Goal: Information Seeking & Learning: Learn about a topic

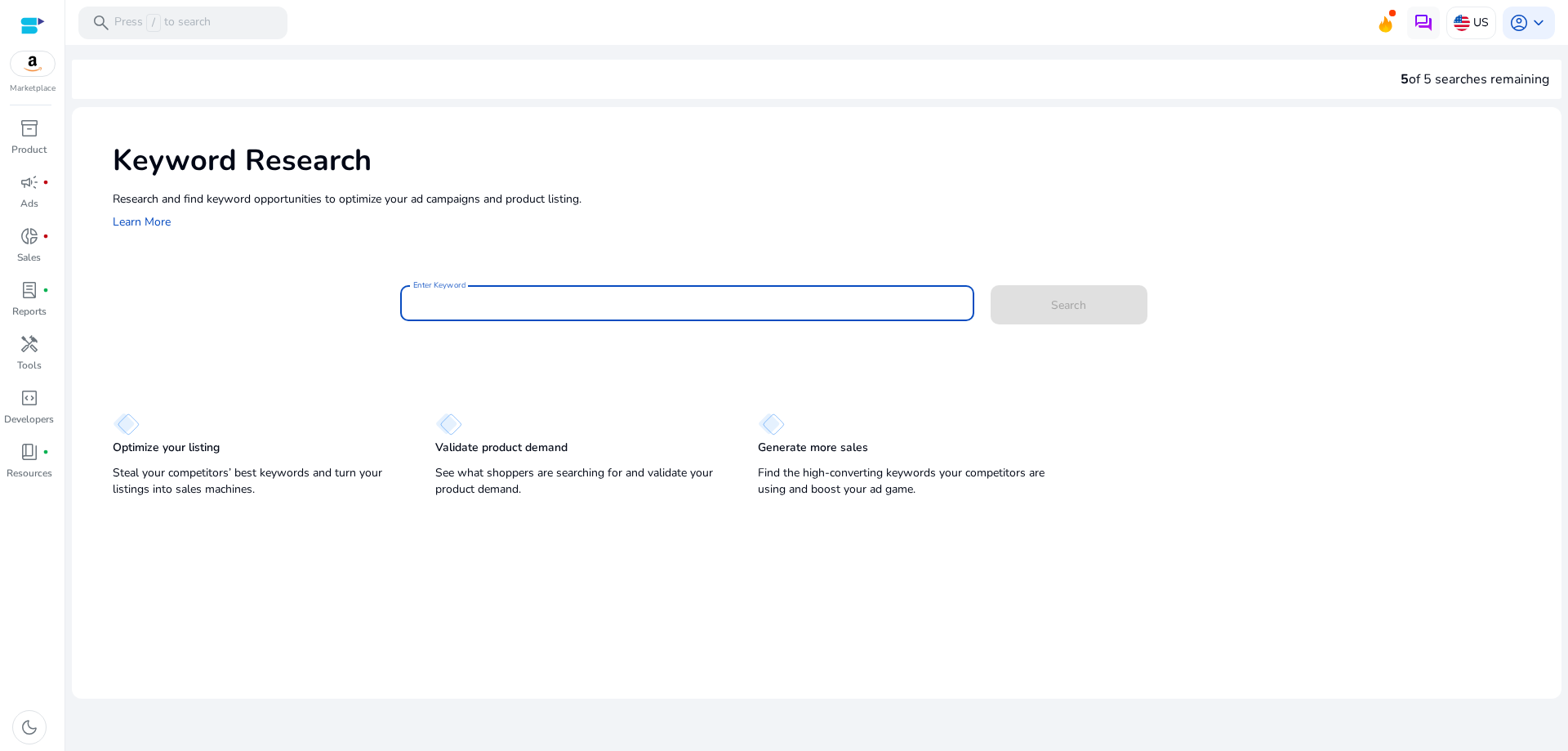
click at [686, 299] on input "Enter Keyword" at bounding box center [687, 304] width 548 height 18
type input "**********"
click at [1072, 301] on span "Search" at bounding box center [1068, 305] width 35 height 17
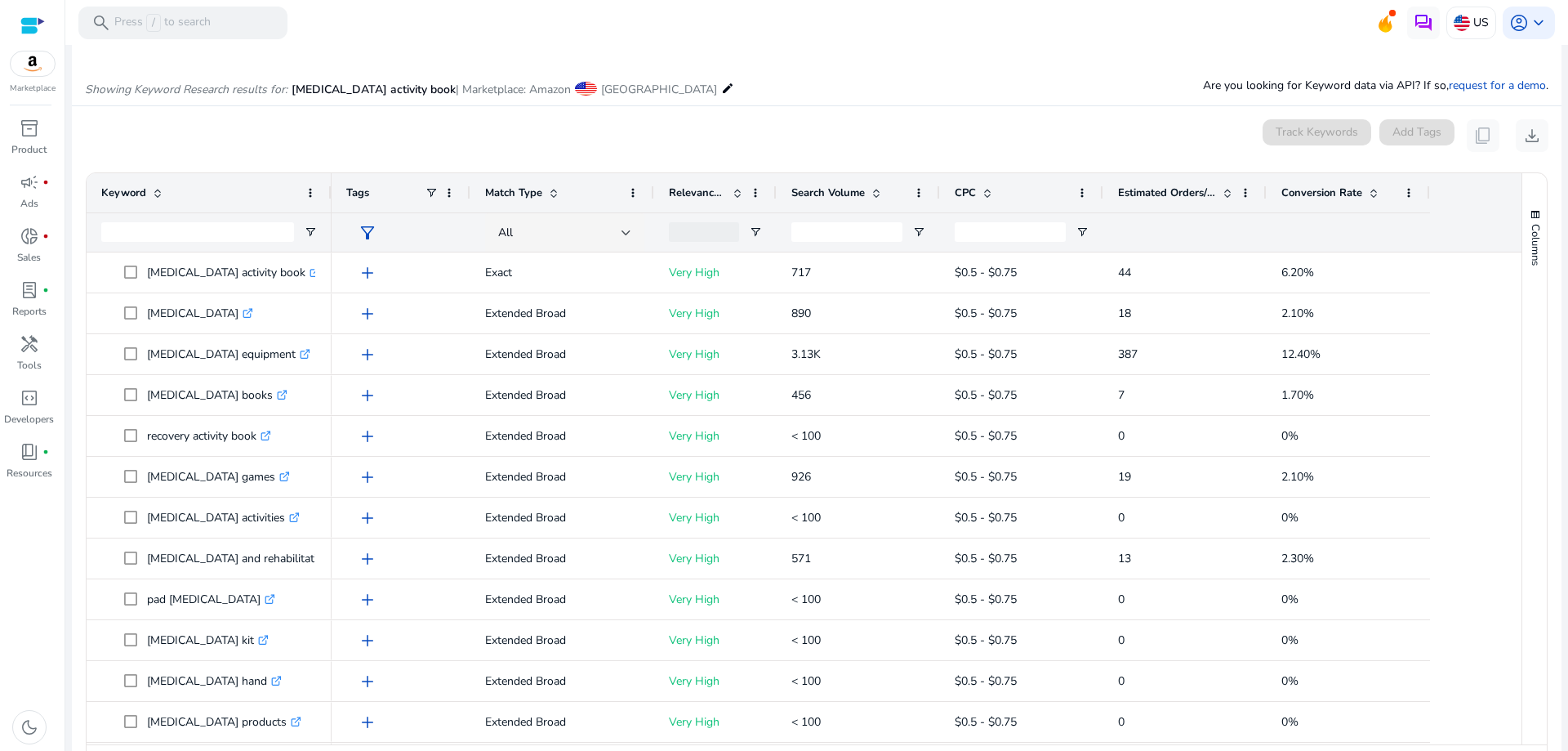
scroll to position [195, 0]
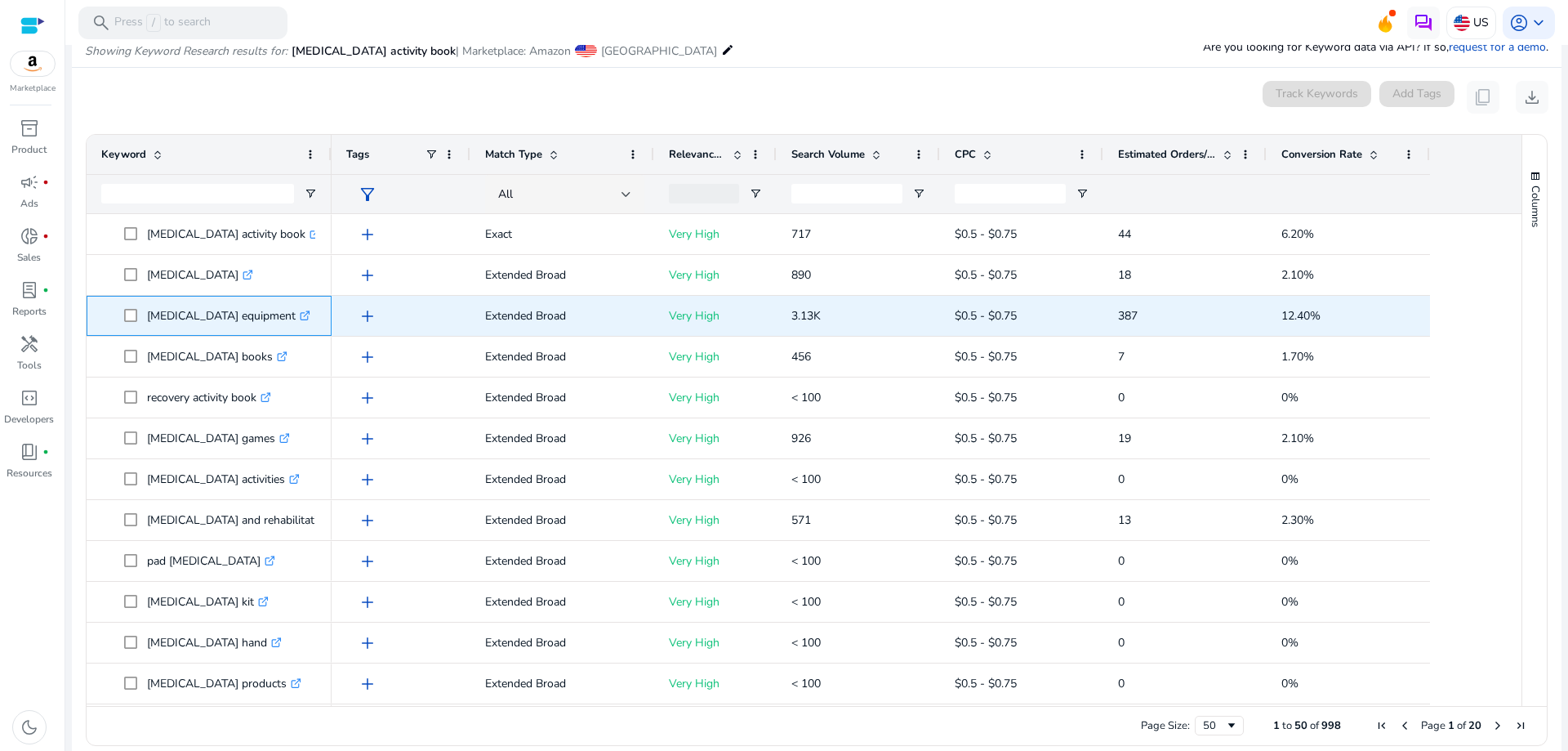
drag, startPoint x: 144, startPoint y: 313, endPoint x: 284, endPoint y: 320, distance: 140.2
click at [284, 320] on span "[MEDICAL_DATA] equipment .st0{fill:#2c8af8}" at bounding box center [220, 316] width 193 height 34
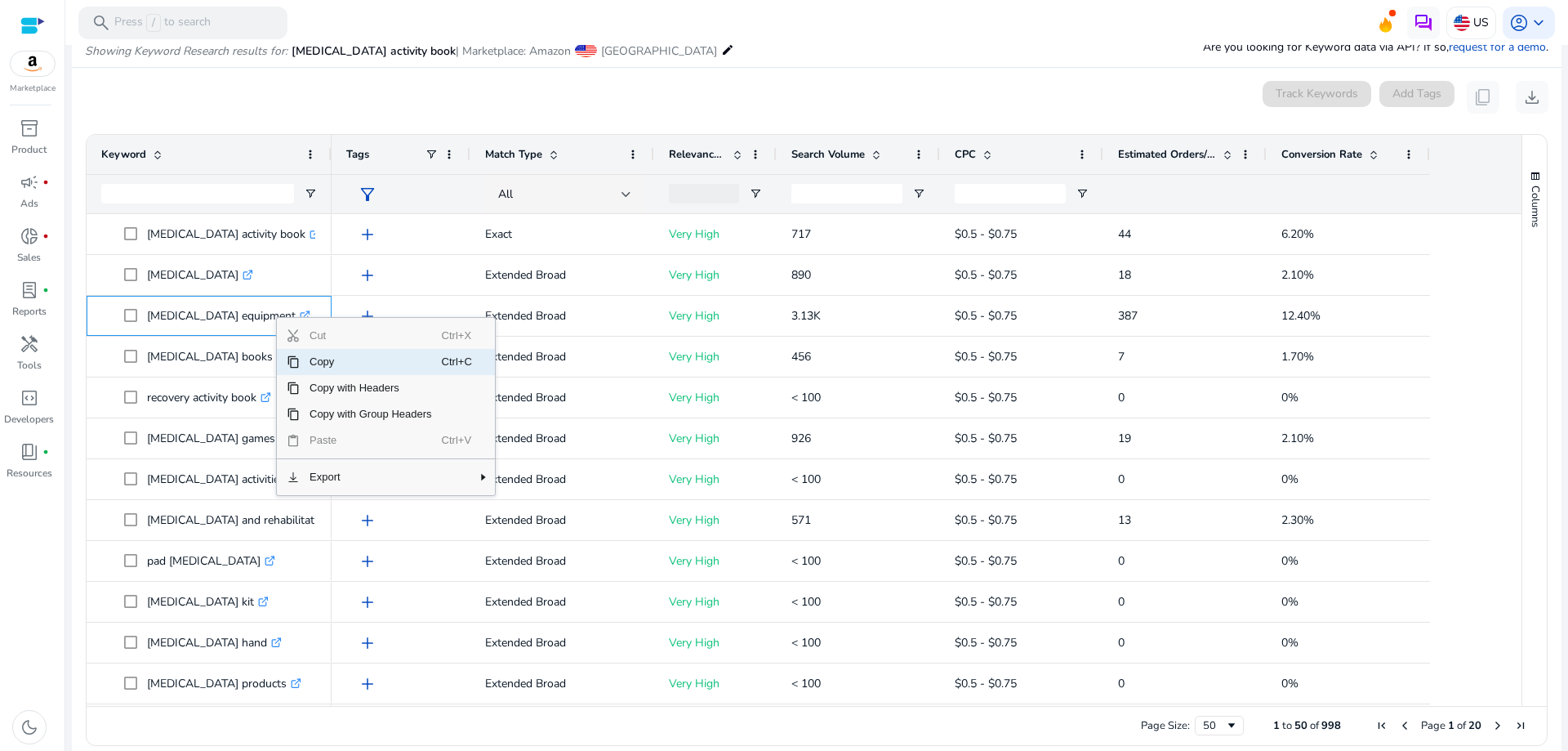
click at [317, 359] on span "Copy" at bounding box center [370, 362] width 142 height 26
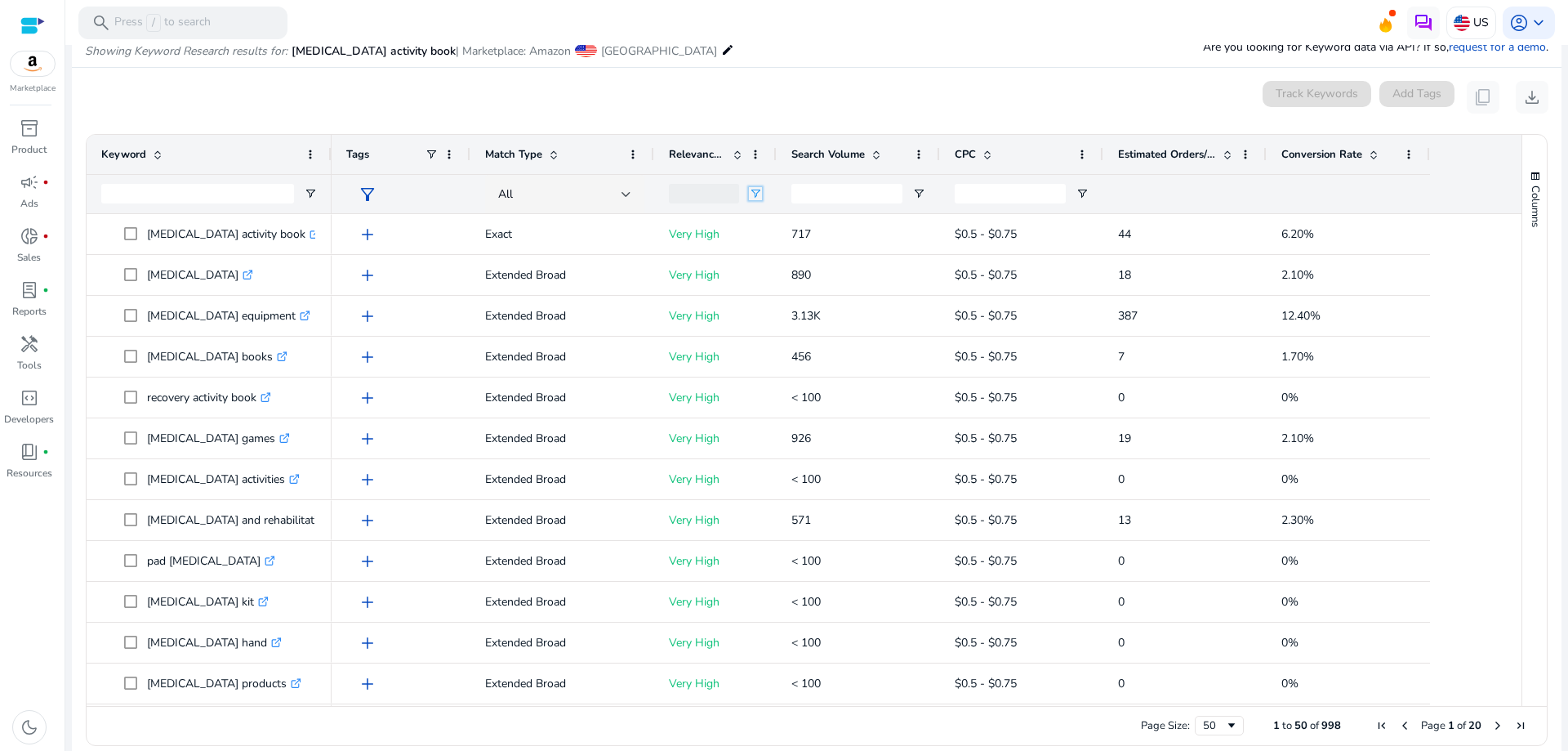
click at [753, 196] on span "Open Filter Menu" at bounding box center [755, 193] width 13 height 13
click at [796, 336] on div "Very High" at bounding box center [839, 335] width 131 height 12
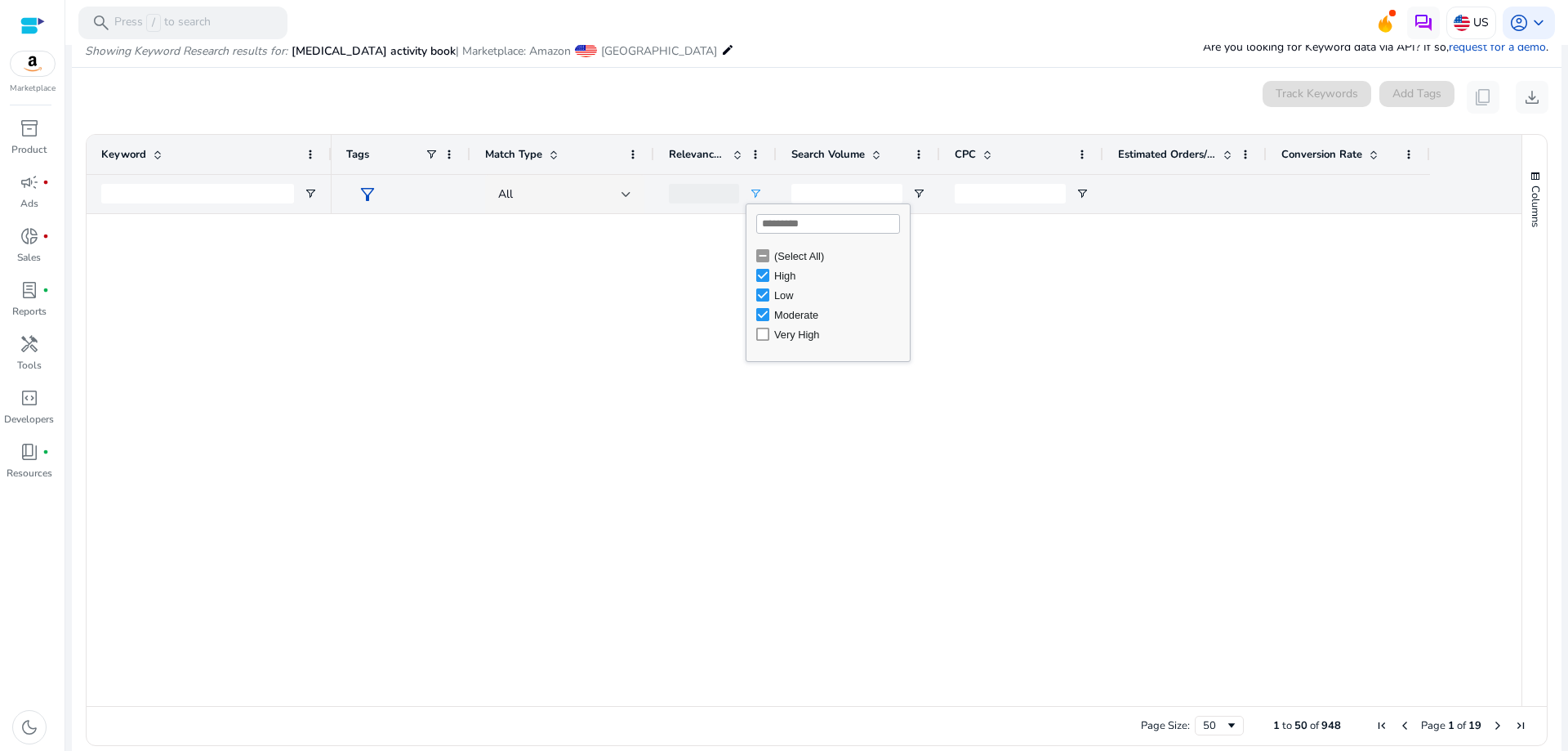
type input "**********"
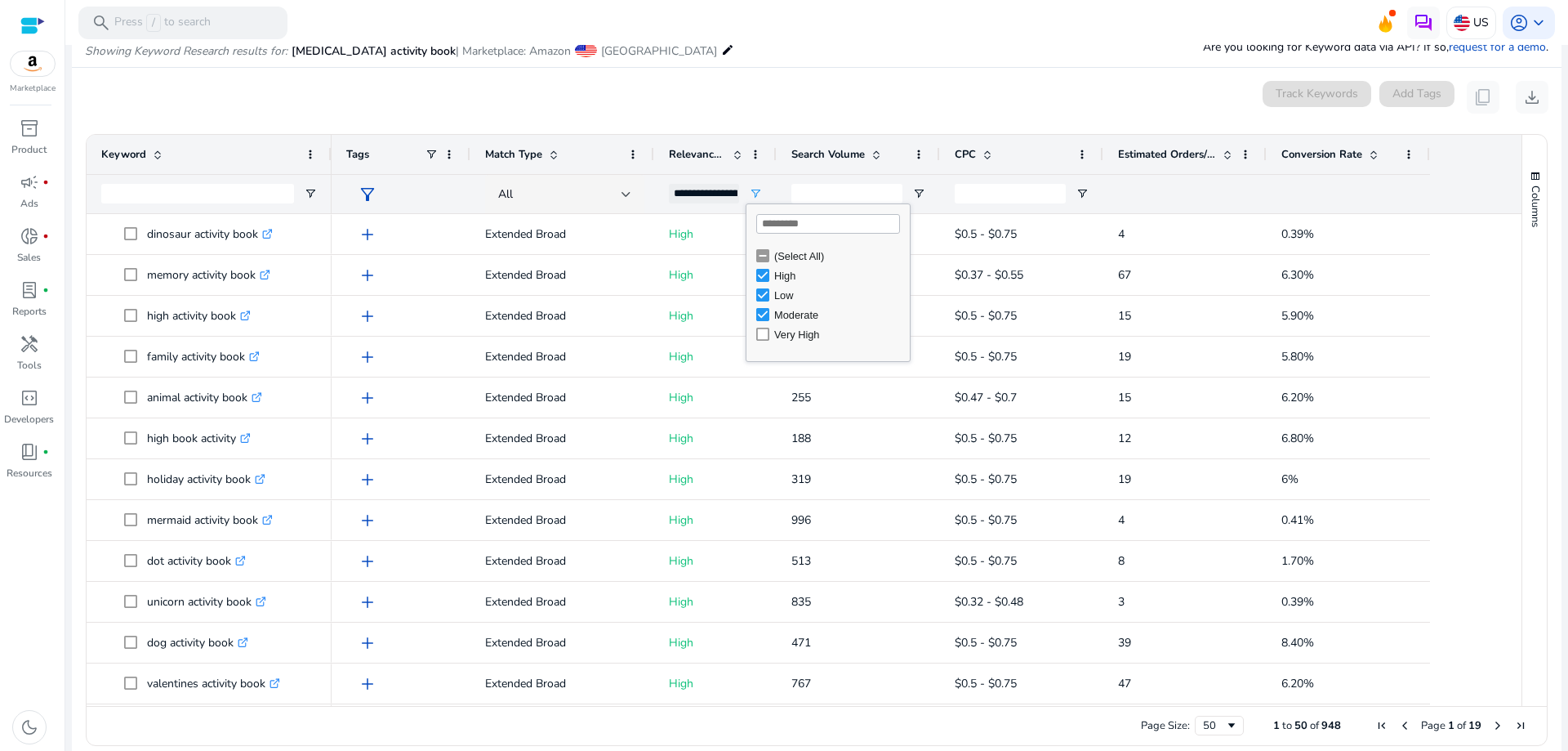
click at [796, 336] on div "Very High" at bounding box center [839, 335] width 131 height 12
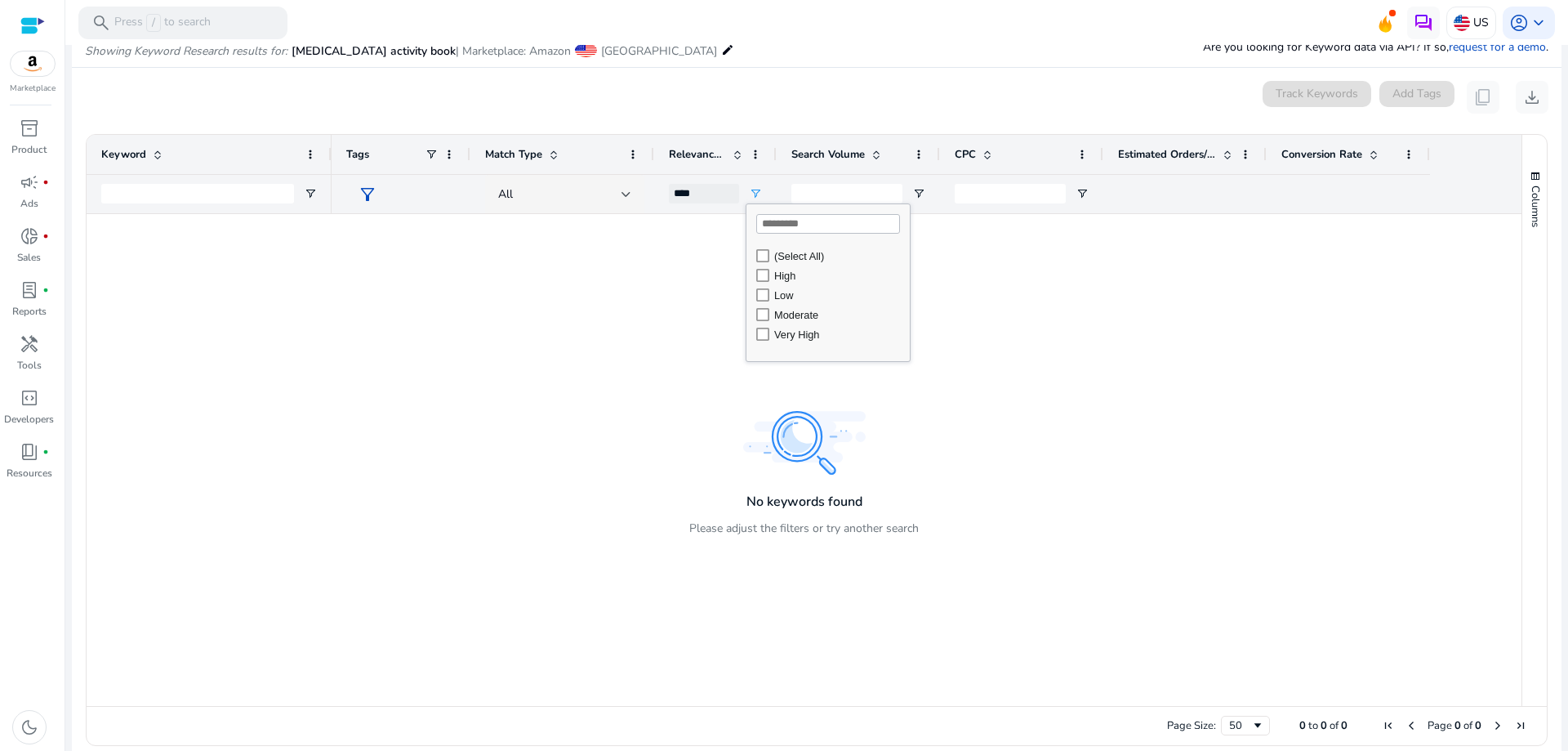
click at [797, 332] on div "Very High" at bounding box center [839, 335] width 131 height 12
type input "**********"
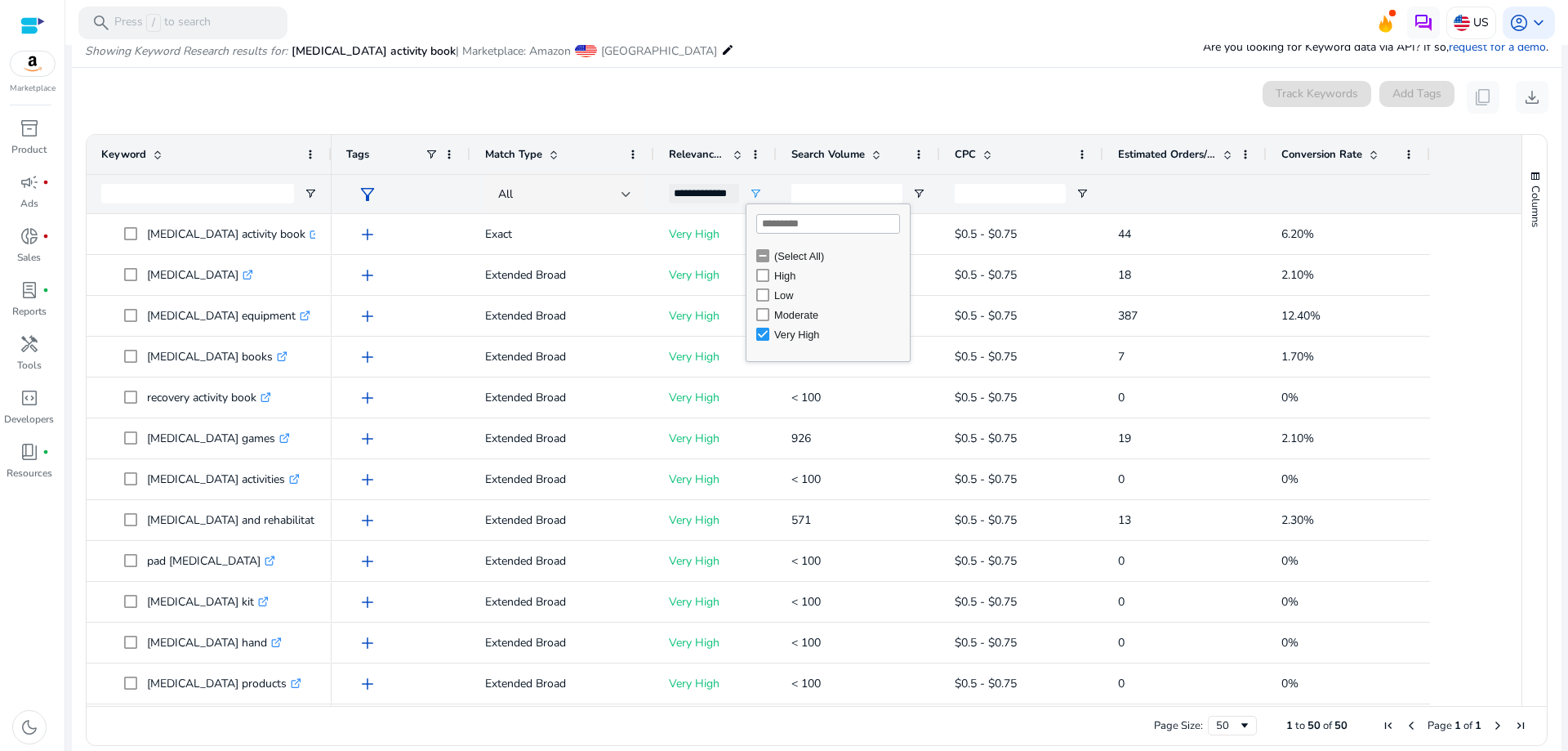
click at [824, 155] on span "Search Volume" at bounding box center [828, 154] width 74 height 15
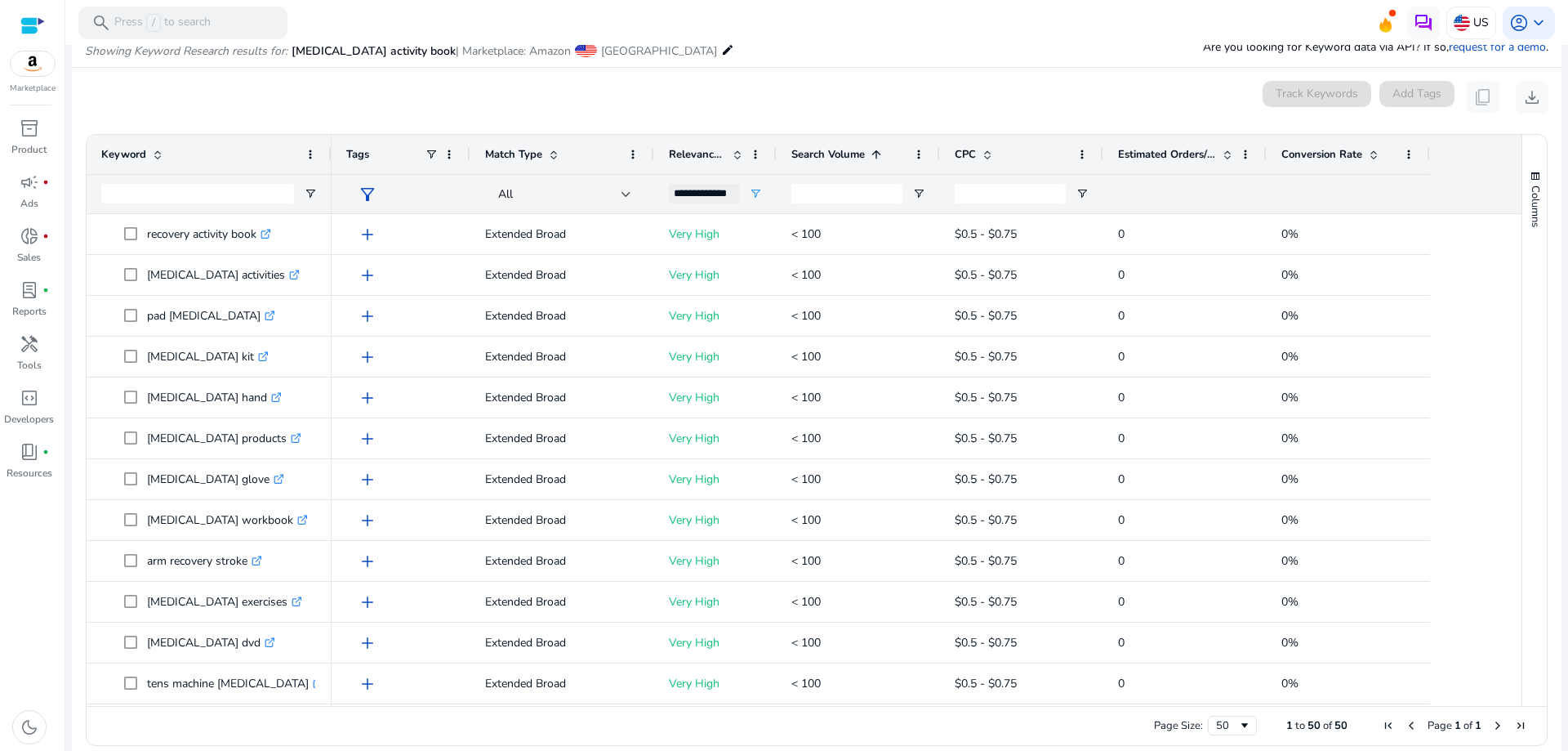
click at [833, 151] on span "Search Volume" at bounding box center [828, 154] width 74 height 15
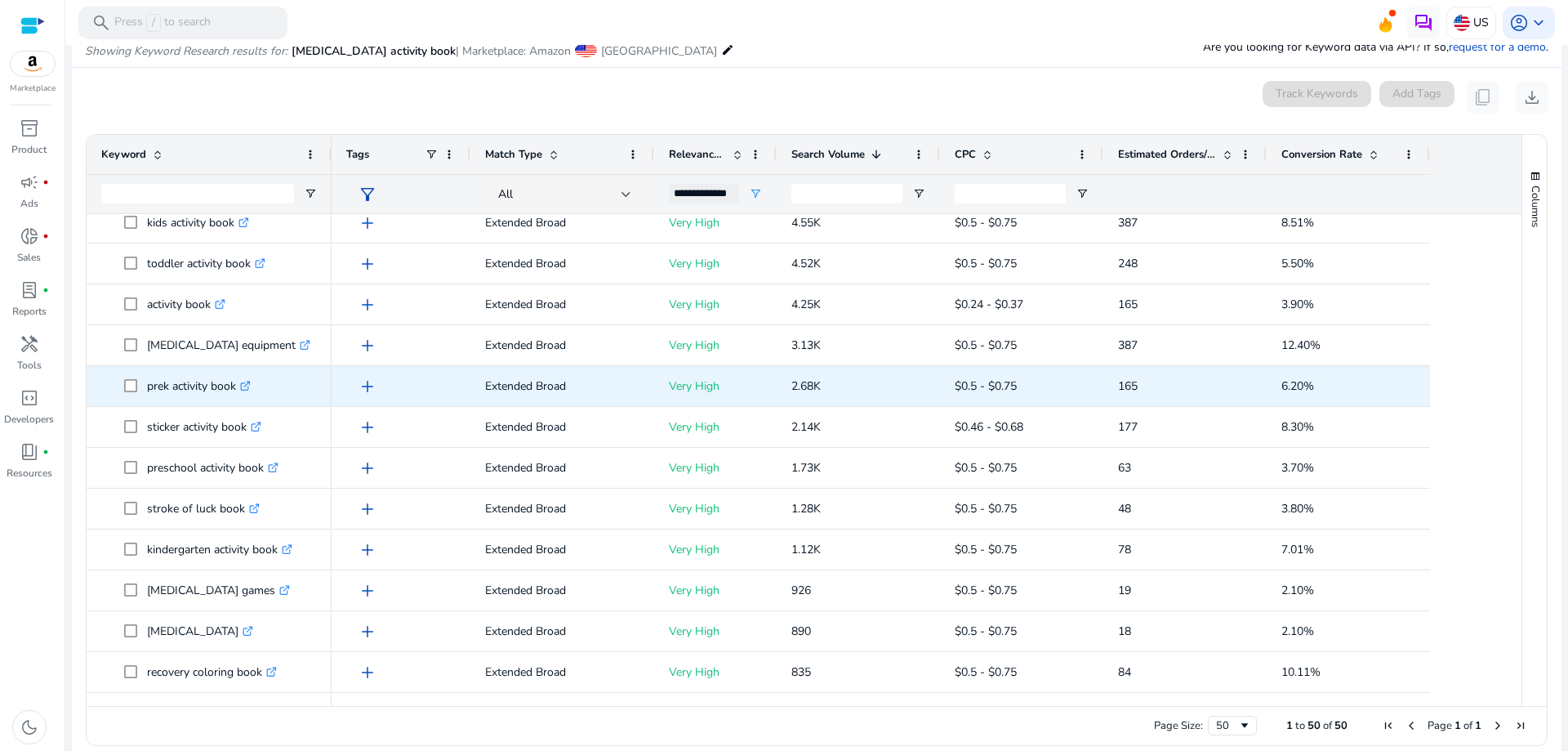
scroll to position [82, 0]
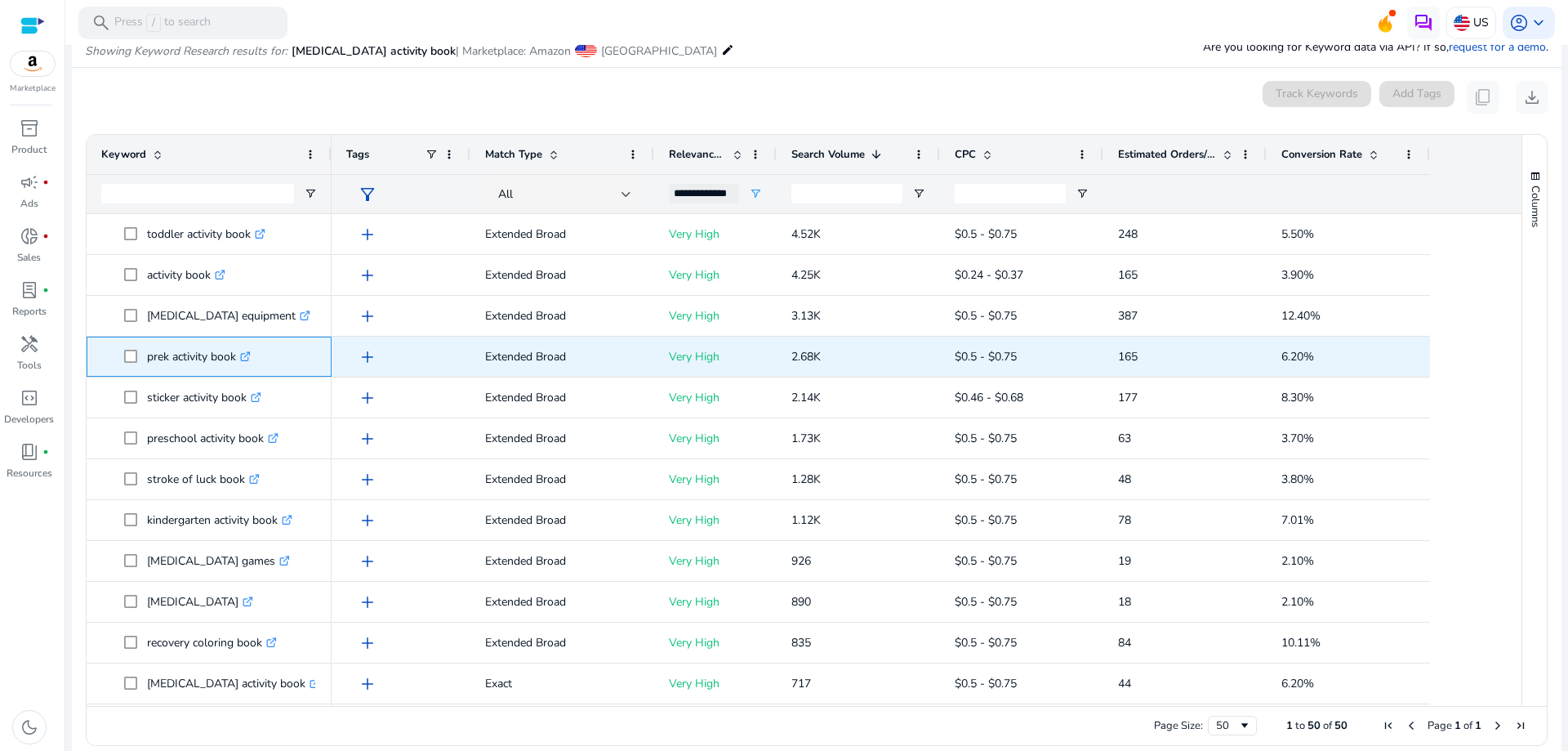
drag, startPoint x: 142, startPoint y: 357, endPoint x: 237, endPoint y: 360, distance: 95.0
click at [237, 360] on span "prek activity book .st0{fill:#2c8af8}" at bounding box center [220, 357] width 193 height 34
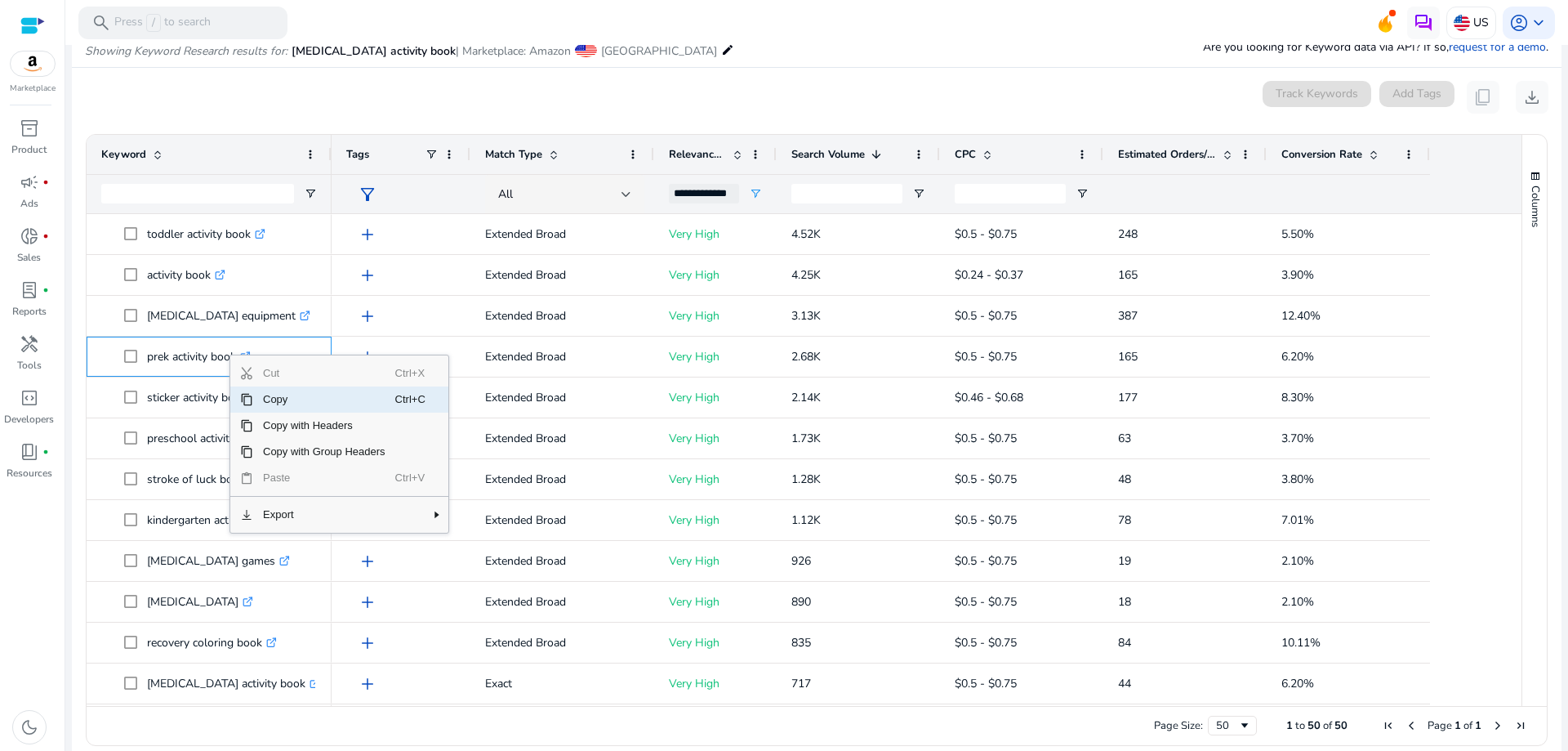
click at [276, 405] on span "Copy" at bounding box center [324, 399] width 142 height 26
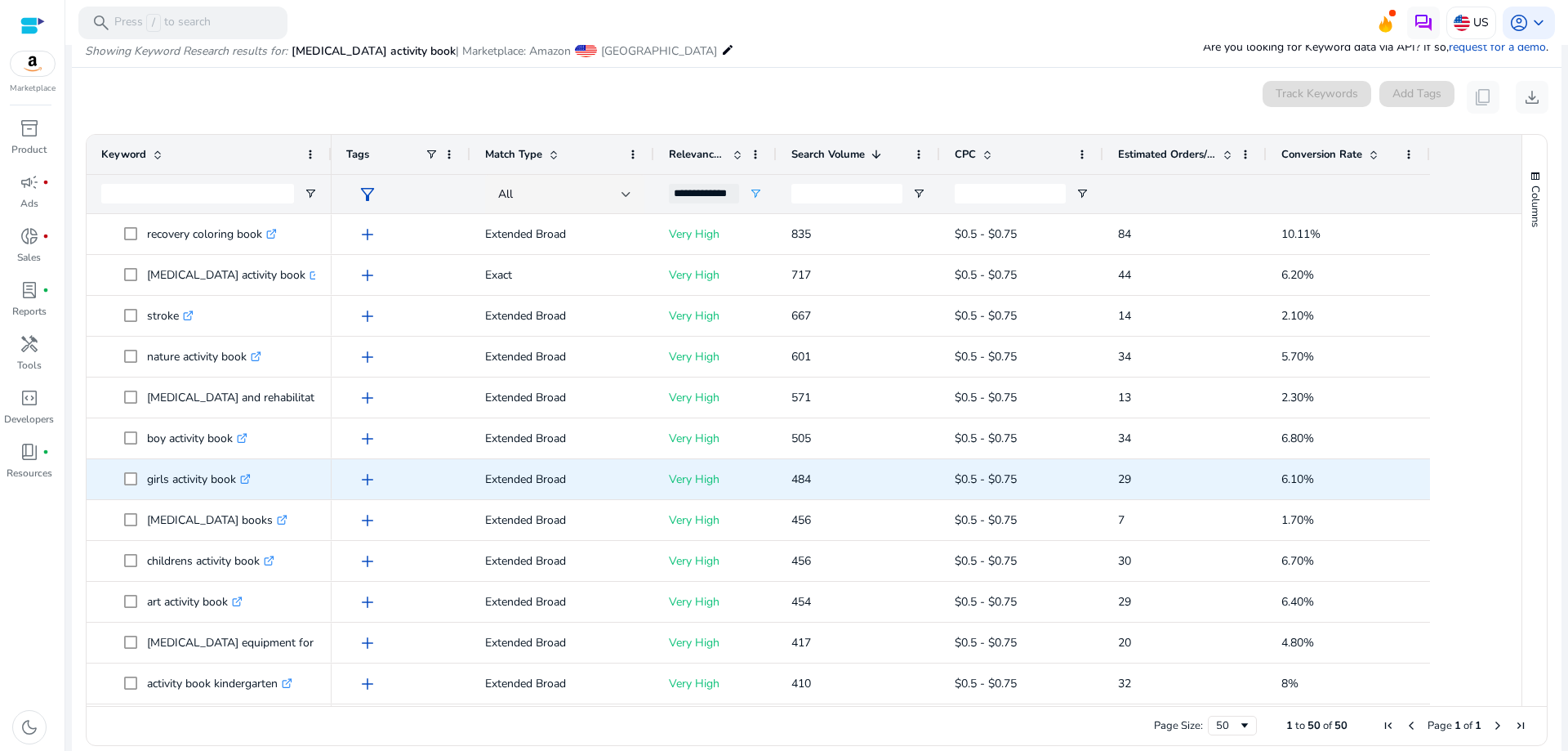
scroll to position [654, 0]
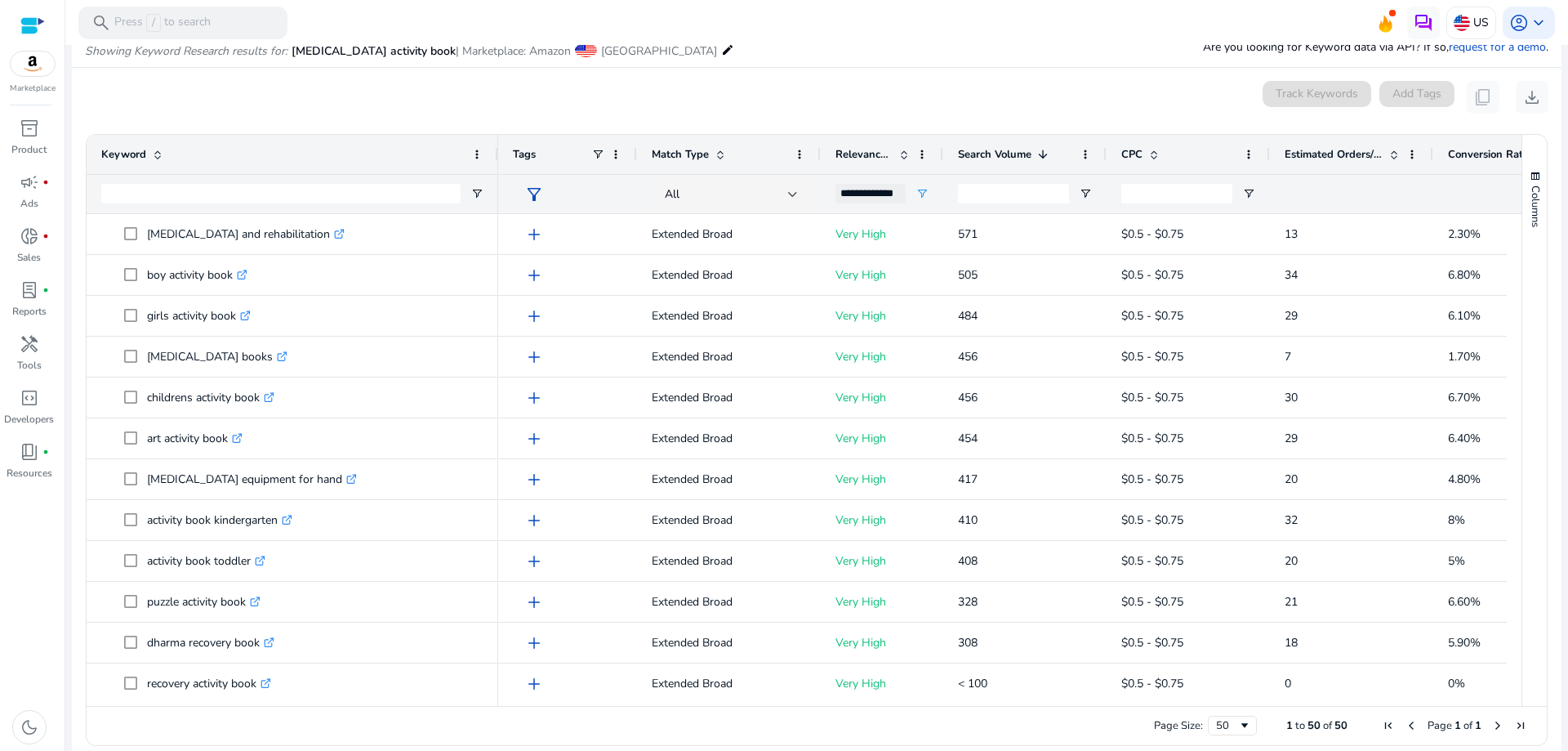
drag, startPoint x: 328, startPoint y: 151, endPoint x: 495, endPoint y: 171, distance: 168.2
click at [495, 171] on div at bounding box center [497, 154] width 7 height 39
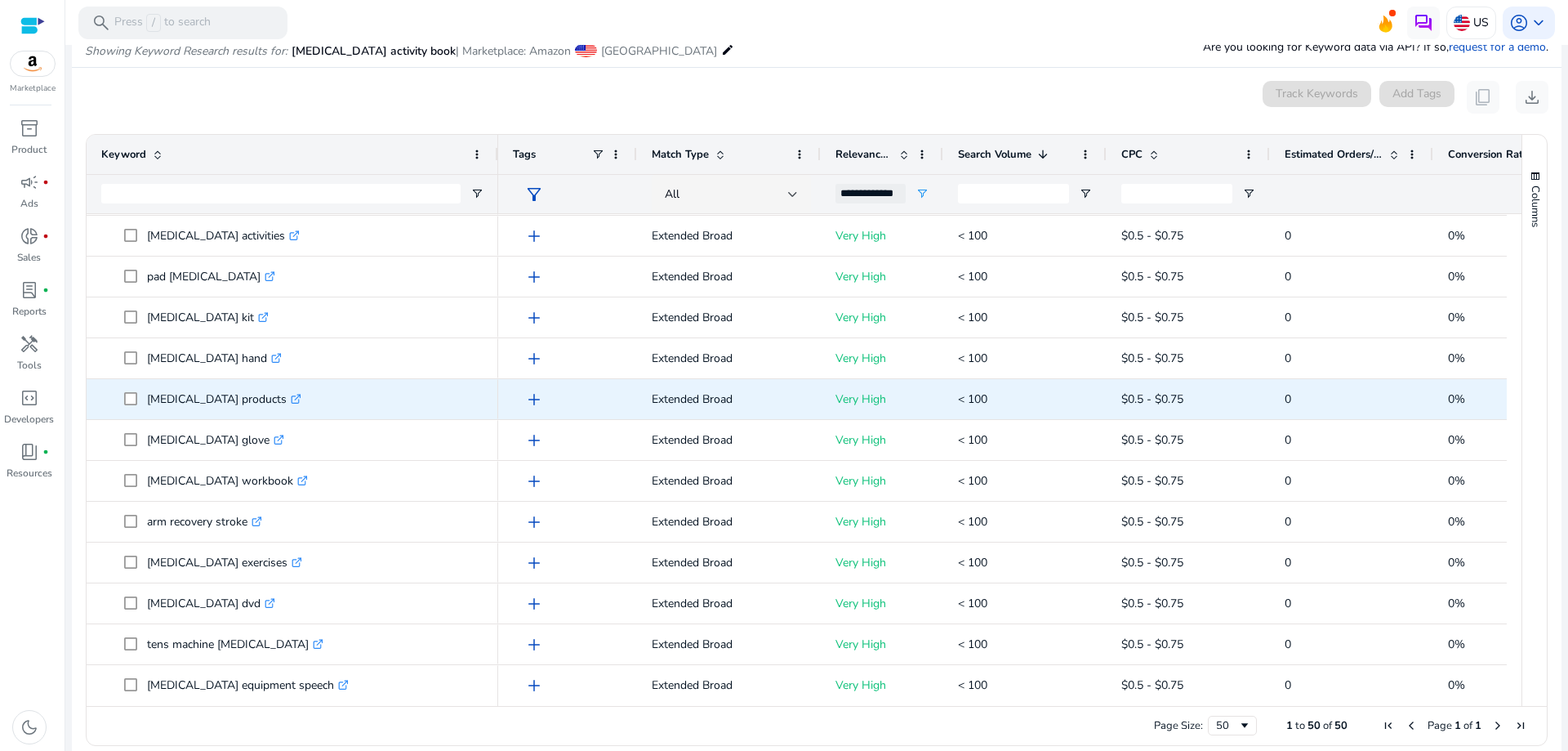
scroll to position [0, 0]
